Goal: Navigation & Orientation: Find specific page/section

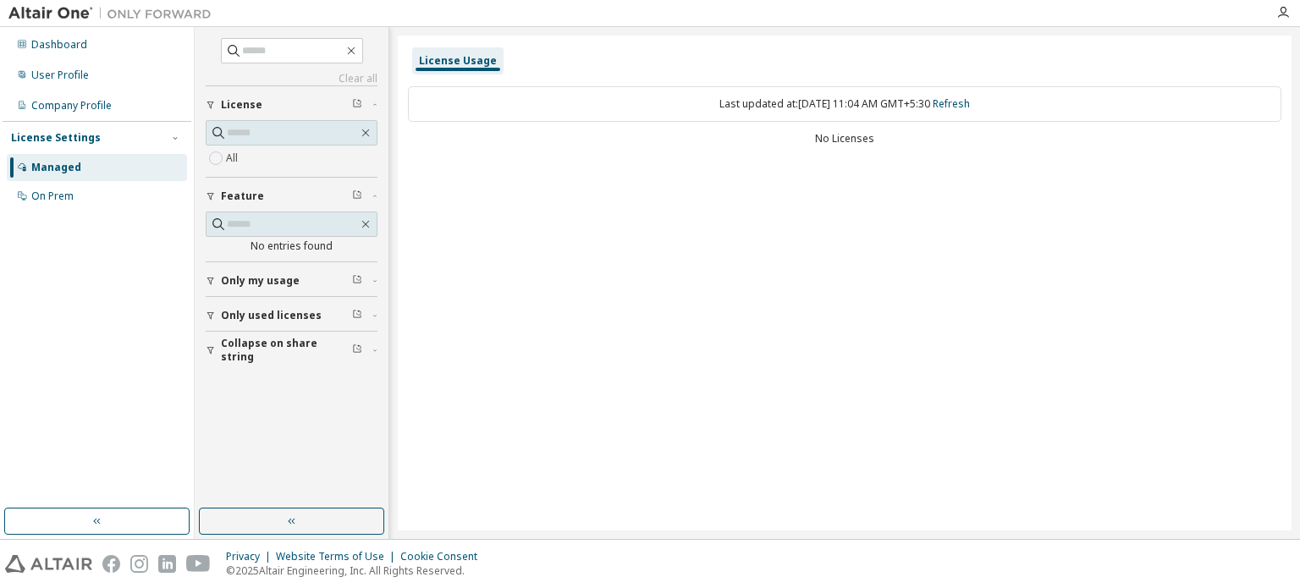
click at [247, 280] on span "Only my usage" at bounding box center [260, 281] width 79 height 14
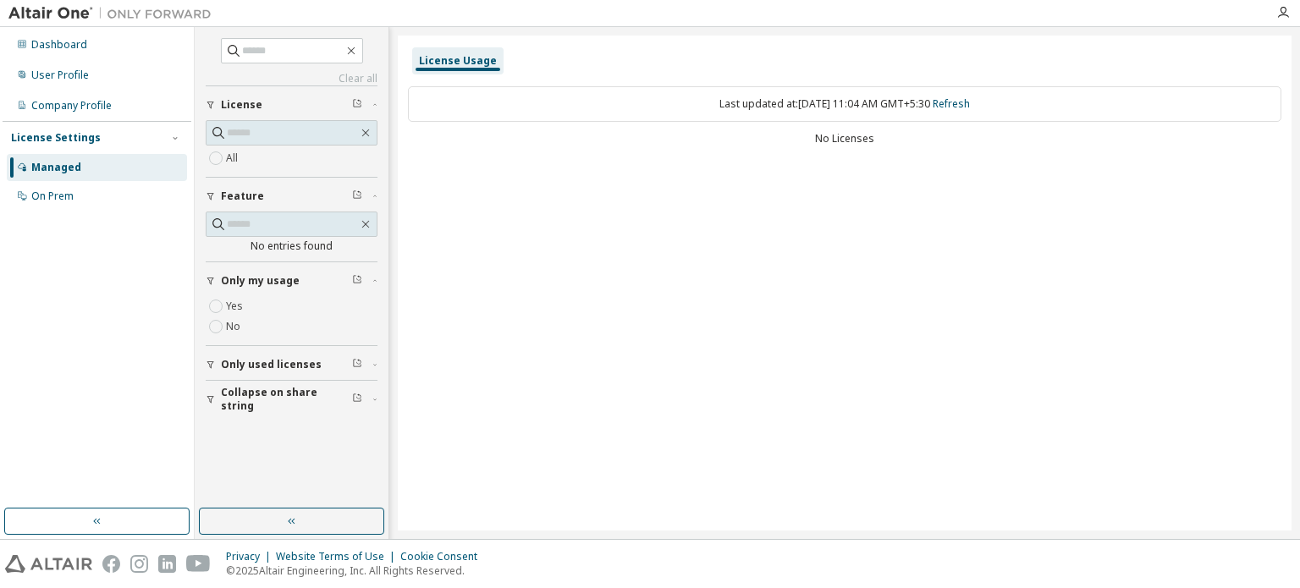
click at [240, 354] on button "Only used licenses" at bounding box center [292, 364] width 172 height 37
click at [41, 165] on div "Managed" at bounding box center [56, 168] width 50 height 14
click at [43, 195] on div "On Prem" at bounding box center [52, 197] width 42 height 14
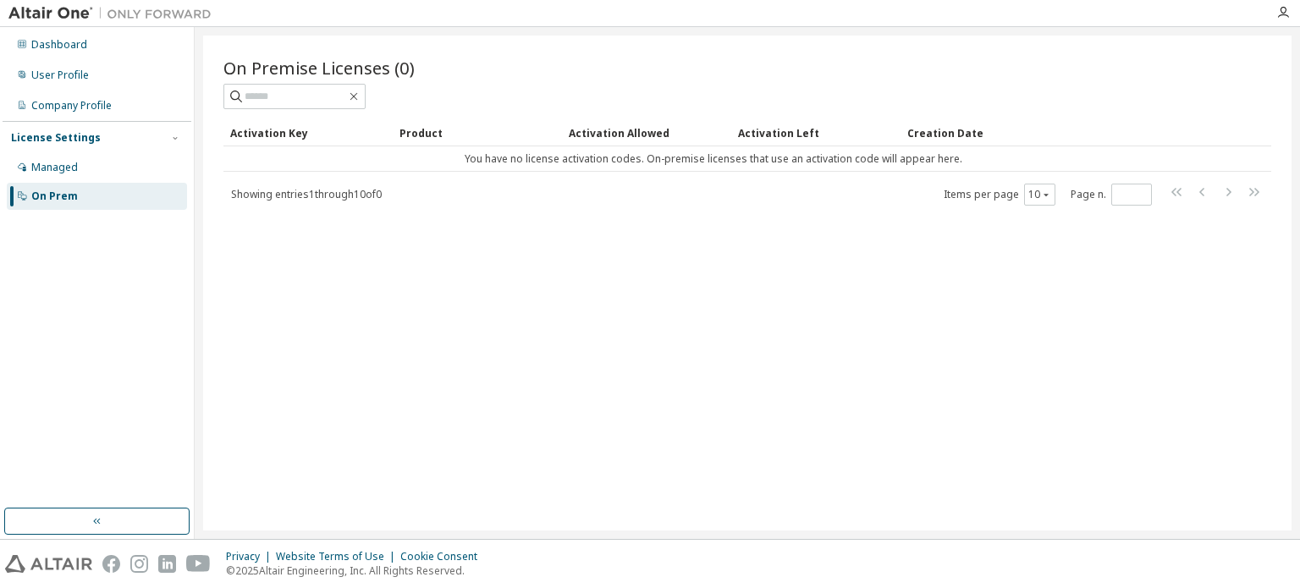
click at [58, 172] on div "Managed" at bounding box center [54, 168] width 47 height 14
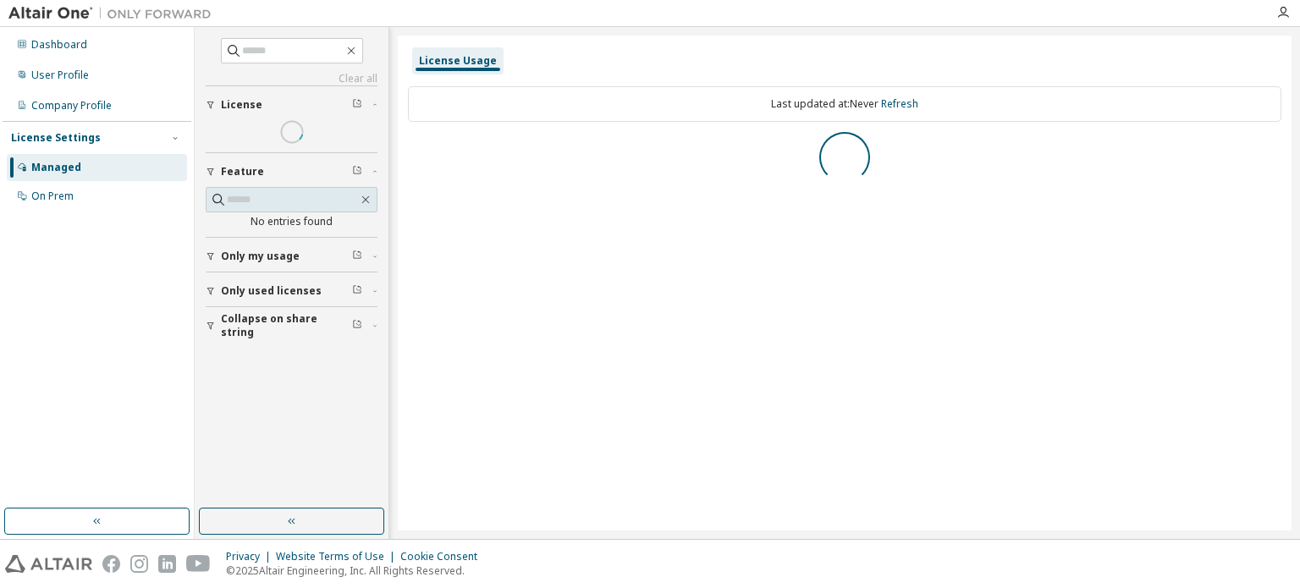
click at [92, 63] on div "User Profile" at bounding box center [97, 75] width 180 height 27
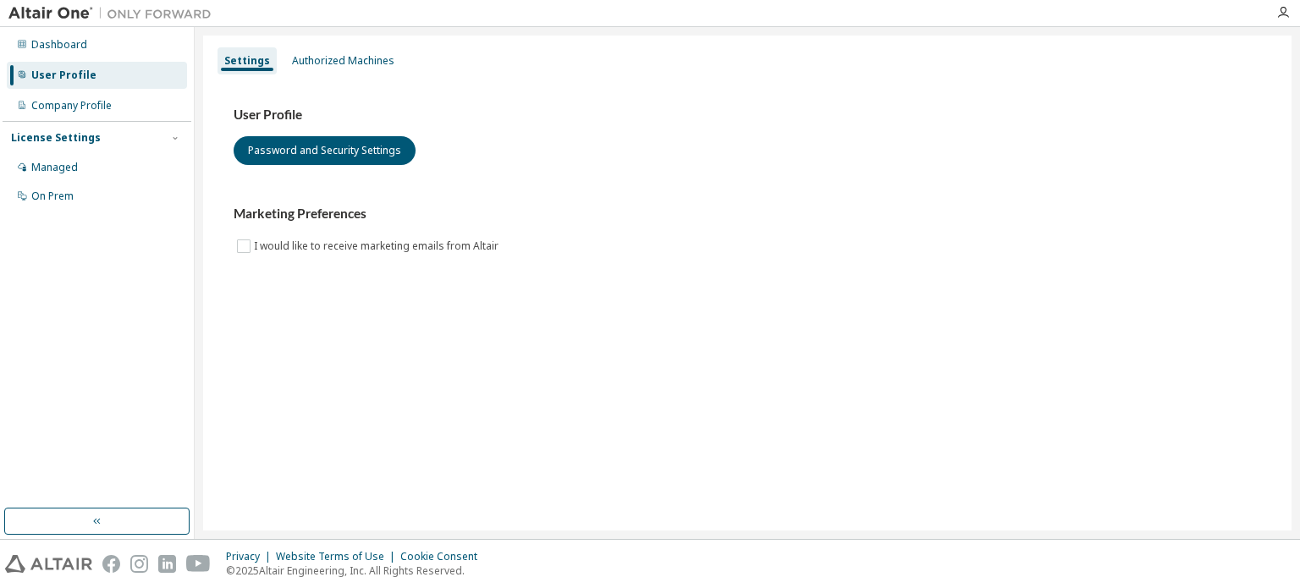
click at [107, 37] on div "Dashboard" at bounding box center [97, 44] width 180 height 27
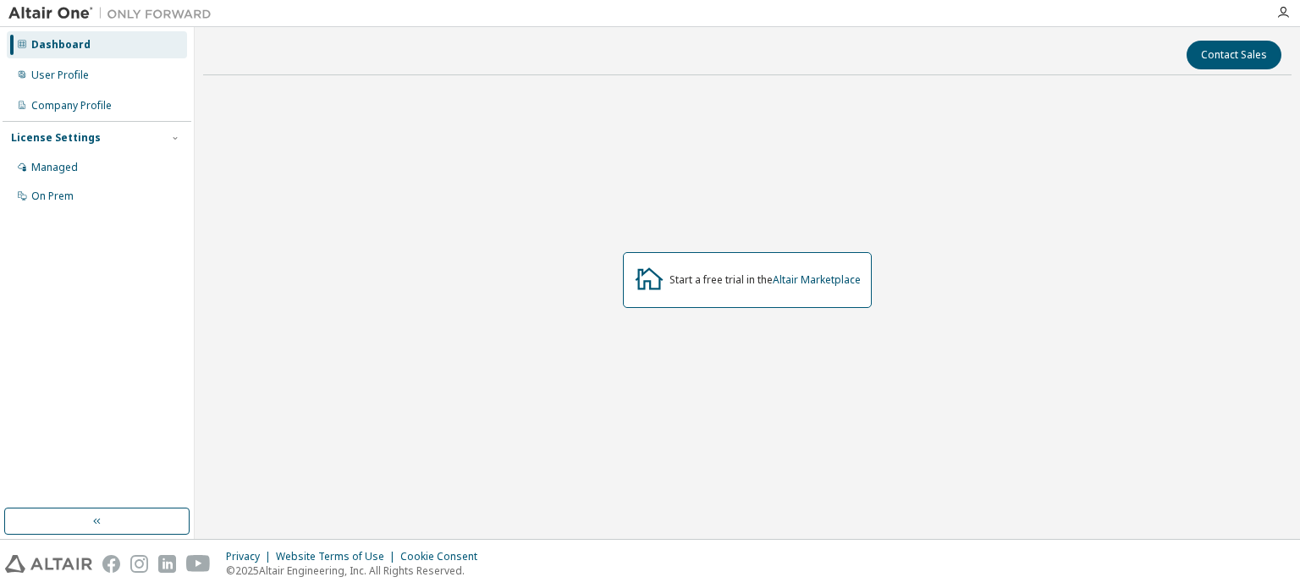
click at [81, 155] on div "Managed" at bounding box center [97, 167] width 180 height 27
